Goal: Information Seeking & Learning: Learn about a topic

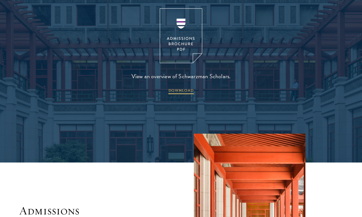
scroll to position [825, 0]
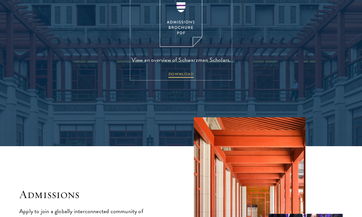
click at [180, 37] on img at bounding box center [181, 19] width 42 height 55
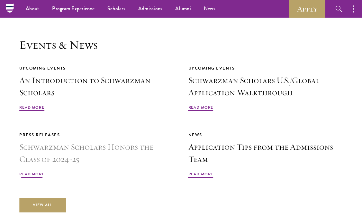
scroll to position [1364, 0]
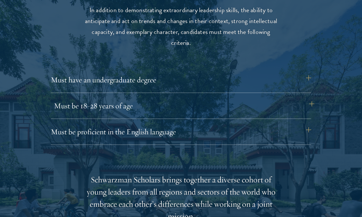
scroll to position [842, 0]
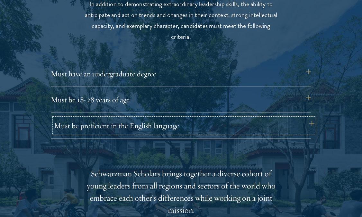
click at [137, 131] on button "Must be proficient in the English language" at bounding box center [184, 125] width 260 height 15
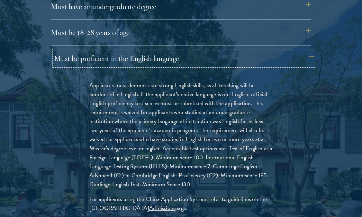
scroll to position [945, 0]
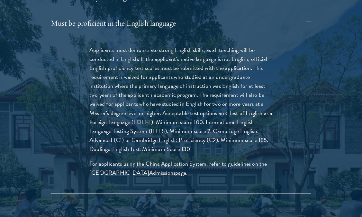
drag, startPoint x: 206, startPoint y: 154, endPoint x: 213, endPoint y: 150, distance: 7.9
click at [213, 150] on div "Applicants must demonstrate strong English skills, as all teaching will be cond…" at bounding box center [181, 115] width 222 height 158
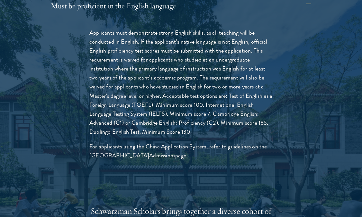
scroll to position [968, 0]
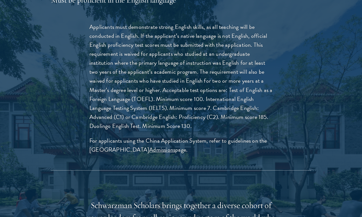
drag, startPoint x: 213, startPoint y: 150, endPoint x: 196, endPoint y: 134, distance: 23.6
click at [196, 134] on div "Applicants must demonstrate strong English skills, as all teaching will be cond…" at bounding box center [181, 92] width 222 height 158
click at [184, 94] on p "Applicants must demonstrate strong English skills, as all teaching will be cond…" at bounding box center [180, 76] width 183 height 108
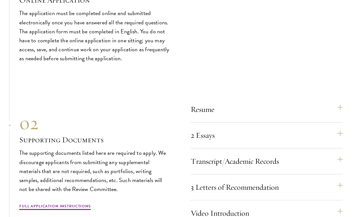
scroll to position [2221, 0]
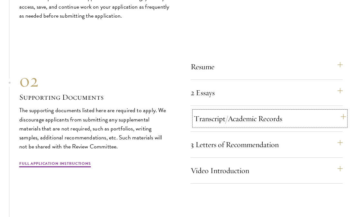
click at [222, 123] on button "Transcript/Academic Records" at bounding box center [270, 118] width 152 height 15
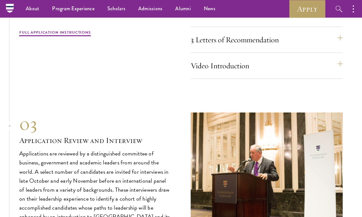
scroll to position [2064, 0]
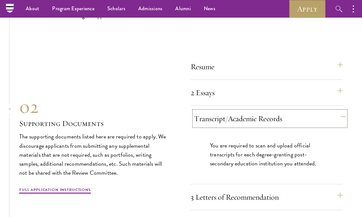
click at [222, 123] on button "Transcript/Academic Records" at bounding box center [270, 118] width 152 height 15
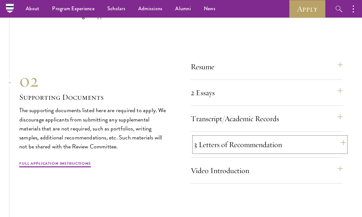
click at [230, 153] on button "3 Letters of Recommendation" at bounding box center [270, 144] width 152 height 15
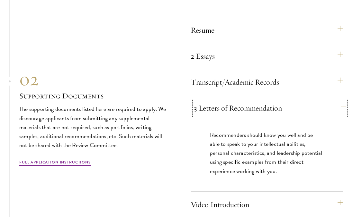
scroll to position [2101, 0]
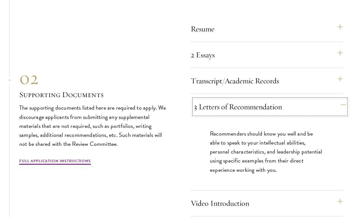
click at [230, 113] on button "3 Letters of Recommendation" at bounding box center [270, 106] width 152 height 15
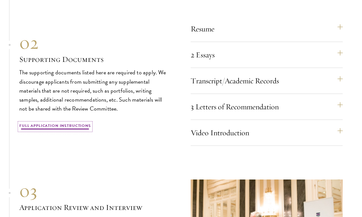
click at [62, 131] on link "Full Application Instructions" at bounding box center [55, 127] width 72 height 8
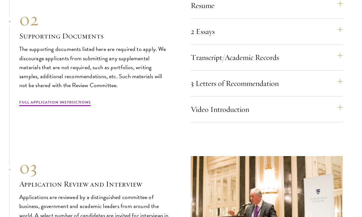
scroll to position [2128, 0]
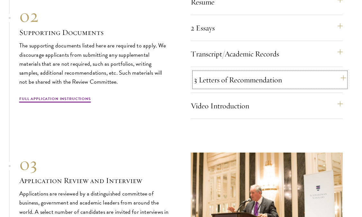
click at [236, 83] on button "3 Letters of Recommendation" at bounding box center [270, 79] width 152 height 15
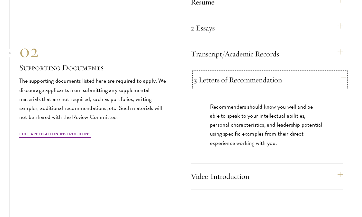
click at [236, 83] on button "3 Letters of Recommendation" at bounding box center [270, 79] width 152 height 15
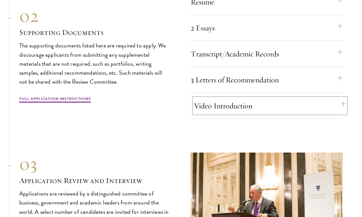
click at [239, 113] on button "Video Introduction" at bounding box center [270, 105] width 152 height 15
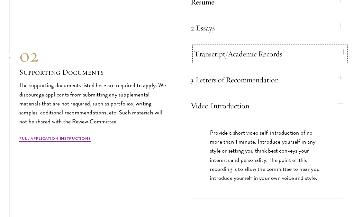
click at [240, 62] on button "Transcript/Academic Records" at bounding box center [270, 53] width 152 height 15
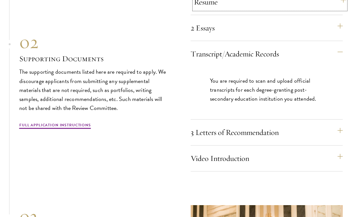
click at [245, 10] on button "Resume" at bounding box center [270, 1] width 152 height 15
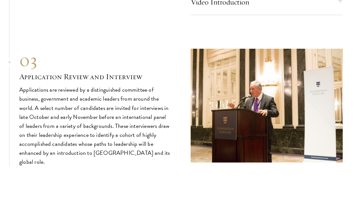
scroll to position [2279, 0]
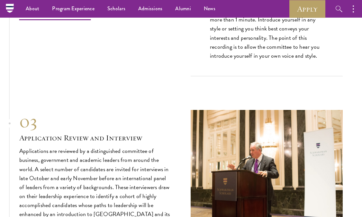
scroll to position [2250, 0]
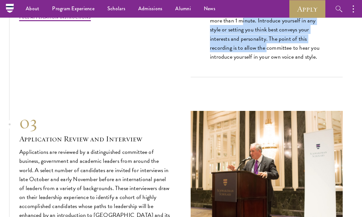
drag, startPoint x: 241, startPoint y: 28, endPoint x: 267, endPoint y: 61, distance: 42.1
click at [267, 61] on p "Provide a short video self-introduction of no more than 1 minute. Introduce you…" at bounding box center [266, 34] width 113 height 54
click at [266, 61] on p "Provide a short video self-introduction of no more than 1 minute. Introduce you…" at bounding box center [266, 34] width 113 height 54
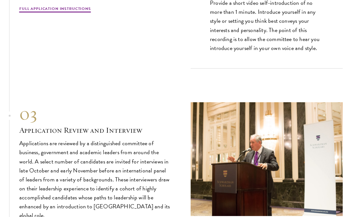
scroll to position [2264, 0]
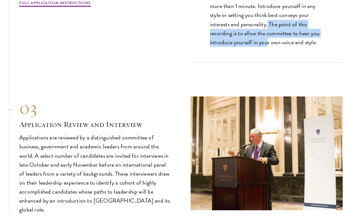
drag, startPoint x: 267, startPoint y: 49, endPoint x: 267, endPoint y: 31, distance: 18.3
click at [267, 31] on p "Provide a short video self-introduction of no more than 1 minute. Introduce you…" at bounding box center [266, 20] width 113 height 54
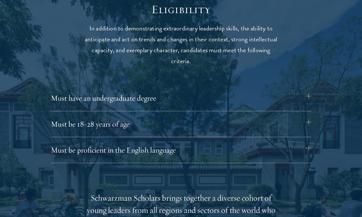
scroll to position [820, 0]
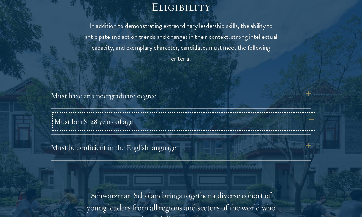
click at [203, 119] on button "Must be 18-28 years of age" at bounding box center [184, 121] width 260 height 15
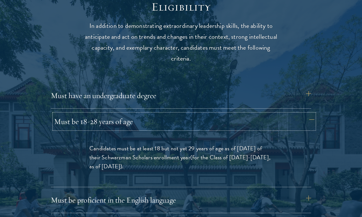
click at [203, 119] on button "Must be 18-28 years of age" at bounding box center [184, 121] width 260 height 15
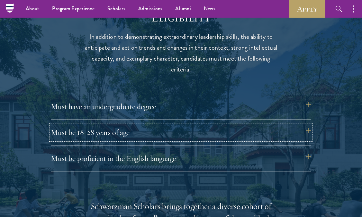
scroll to position [792, 0]
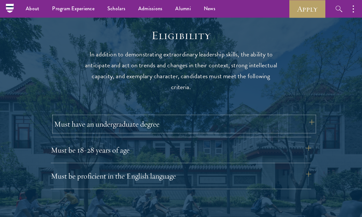
click at [186, 129] on button "Must have an undergraduate degree" at bounding box center [184, 124] width 260 height 15
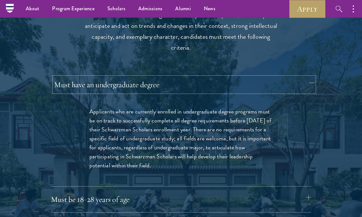
scroll to position [767, 0]
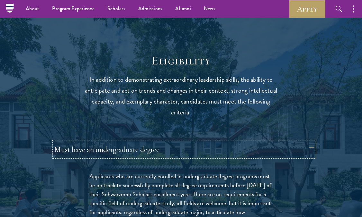
click at [186, 152] on button "Must have an undergraduate degree" at bounding box center [184, 149] width 260 height 15
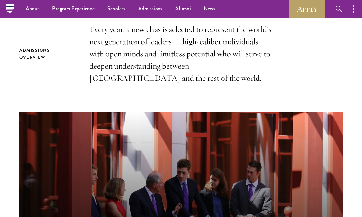
scroll to position [110, 0]
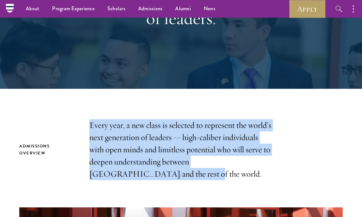
drag, startPoint x: 187, startPoint y: 169, endPoint x: 187, endPoint y: 118, distance: 50.4
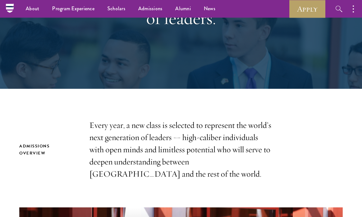
click at [187, 134] on p "Every year, a new class is selected to represent the world’s next generation of…" at bounding box center [180, 149] width 183 height 61
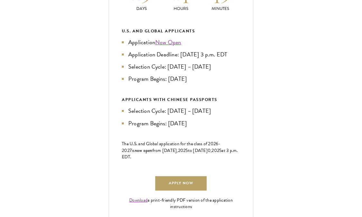
scroll to position [313, 0]
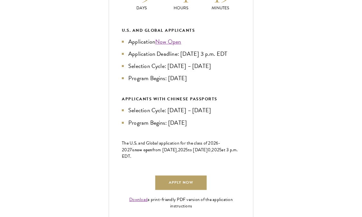
drag, startPoint x: 188, startPoint y: 143, endPoint x: 131, endPoint y: 89, distance: 77.9
click at [131, 89] on div "U.S. and Global Applicants Application Now Open Application Deadline: Sept 10, …" at bounding box center [181, 77] width 118 height 100
click at [131, 71] on li "Selection Cycle: Oct – Nov 2025" at bounding box center [181, 66] width 118 height 9
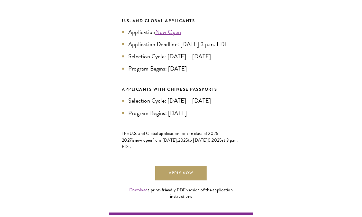
scroll to position [323, 0]
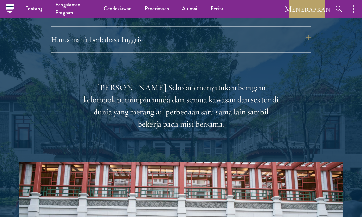
scroll to position [852, 0]
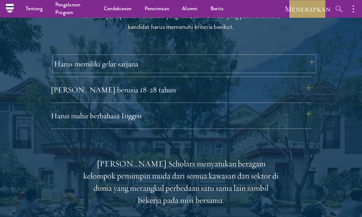
click at [95, 67] on font "Harus memiliki gelar sarjana" at bounding box center [96, 64] width 84 height 10
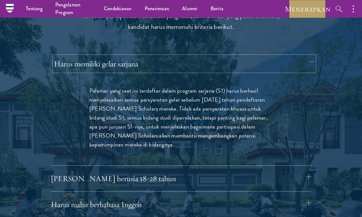
click at [95, 67] on font "Harus memiliki gelar sarjana" at bounding box center [96, 64] width 84 height 10
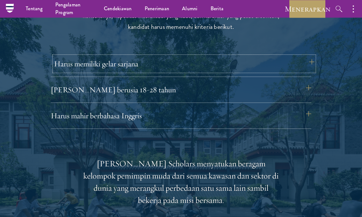
click at [95, 67] on font "Harus memiliki gelar sarjana" at bounding box center [96, 64] width 84 height 10
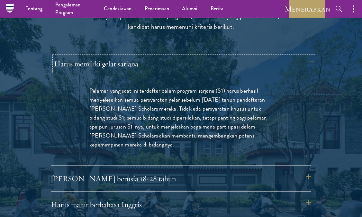
click at [95, 67] on font "Harus memiliki gelar sarjana" at bounding box center [96, 64] width 84 height 10
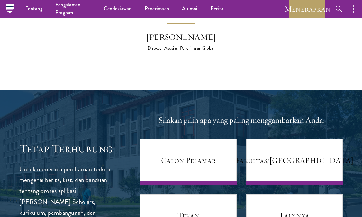
scroll to position [2246, 0]
